Goal: Task Accomplishment & Management: Use online tool/utility

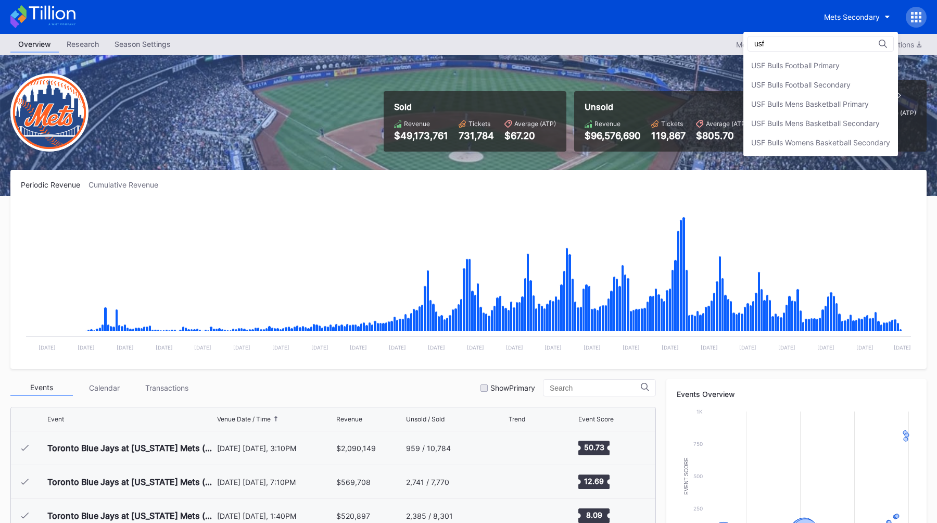
scroll to position [2638, 0]
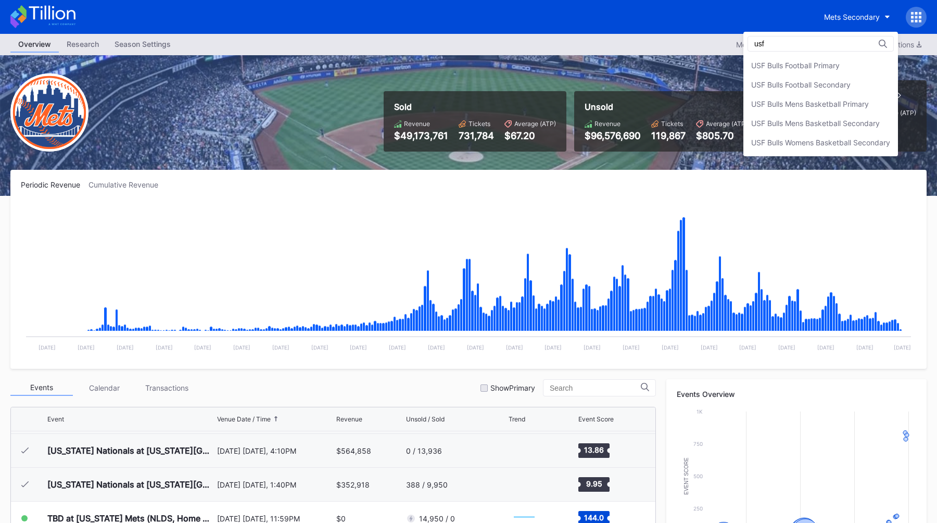
type input "usf"
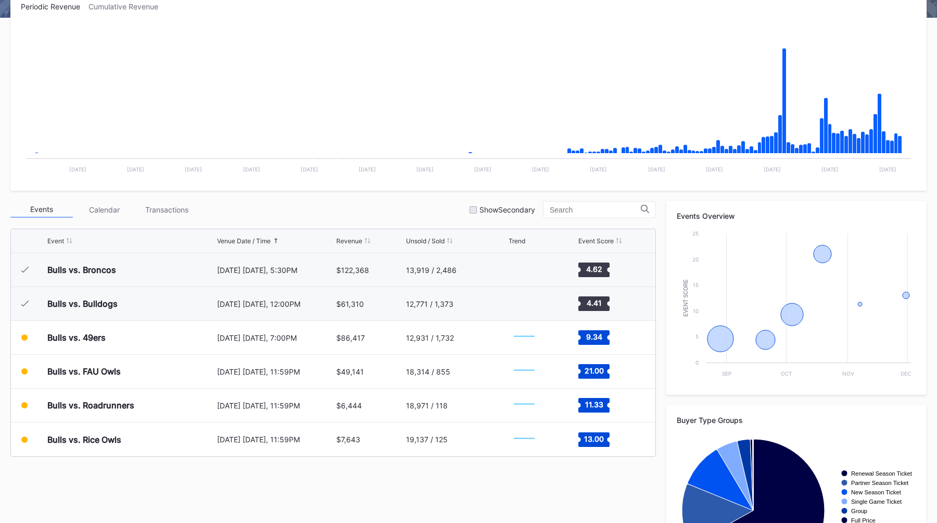
scroll to position [231, 0]
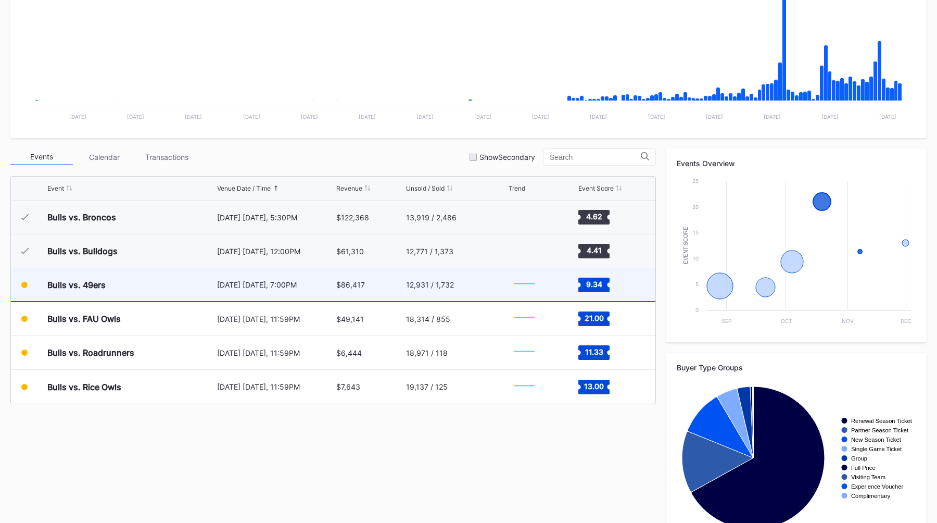
click at [304, 292] on div "[DATE] [DATE], 7:00PM" at bounding box center [275, 284] width 117 height 33
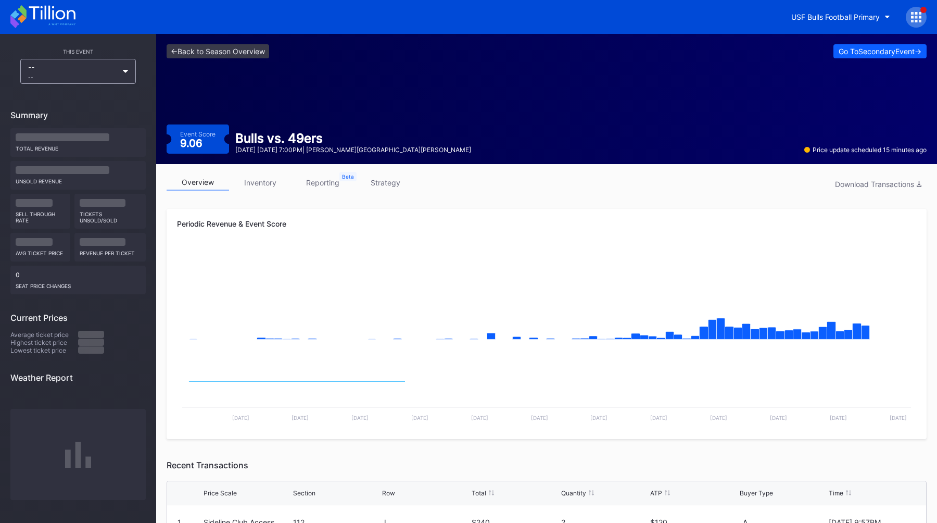
click at [257, 181] on link "inventory" at bounding box center [260, 182] width 62 height 16
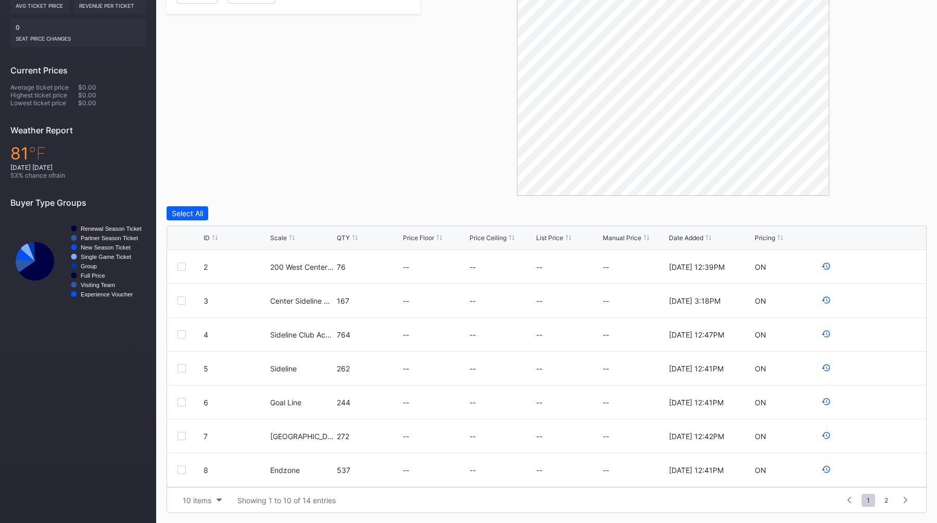
click at [450, 141] on div at bounding box center [673, 78] width 507 height 234
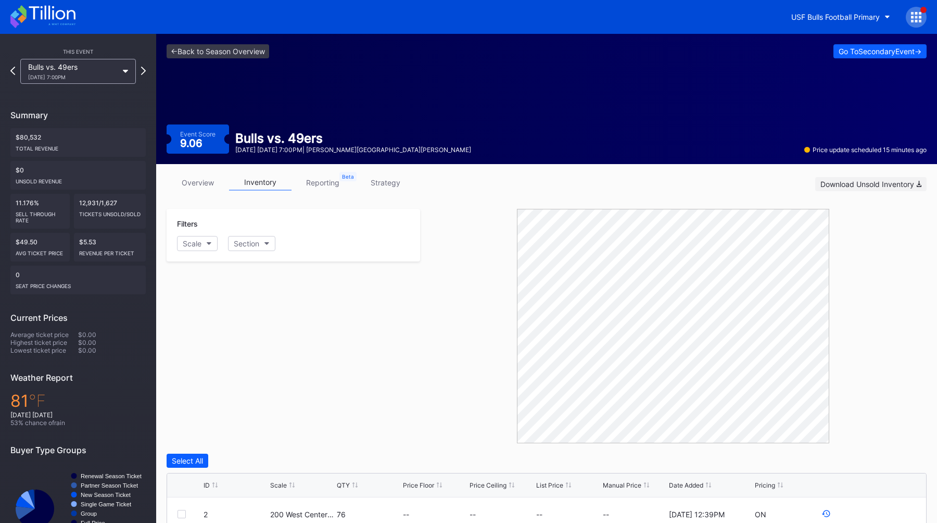
click at [863, 182] on div "Download Unsold Inventory" at bounding box center [871, 184] width 101 height 9
click at [900, 49] on div "Go To Secondary Event ->" at bounding box center [880, 51] width 83 height 9
